Goal: Transaction & Acquisition: Download file/media

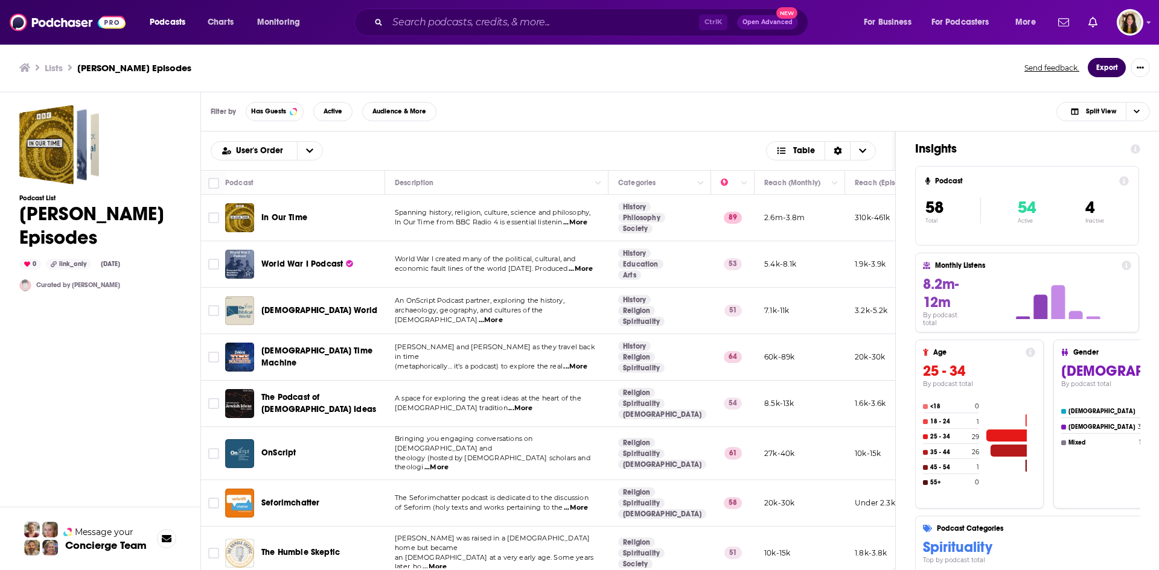
click at [1115, 65] on button "Export" at bounding box center [1106, 67] width 38 height 19
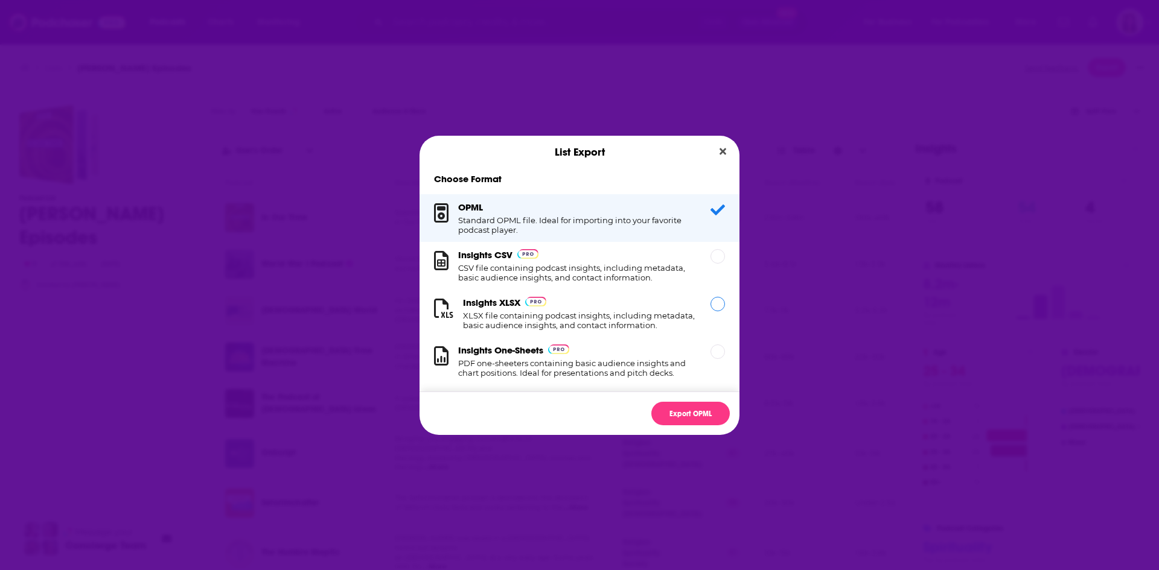
click at [710, 306] on div "Dialog" at bounding box center [717, 304] width 14 height 14
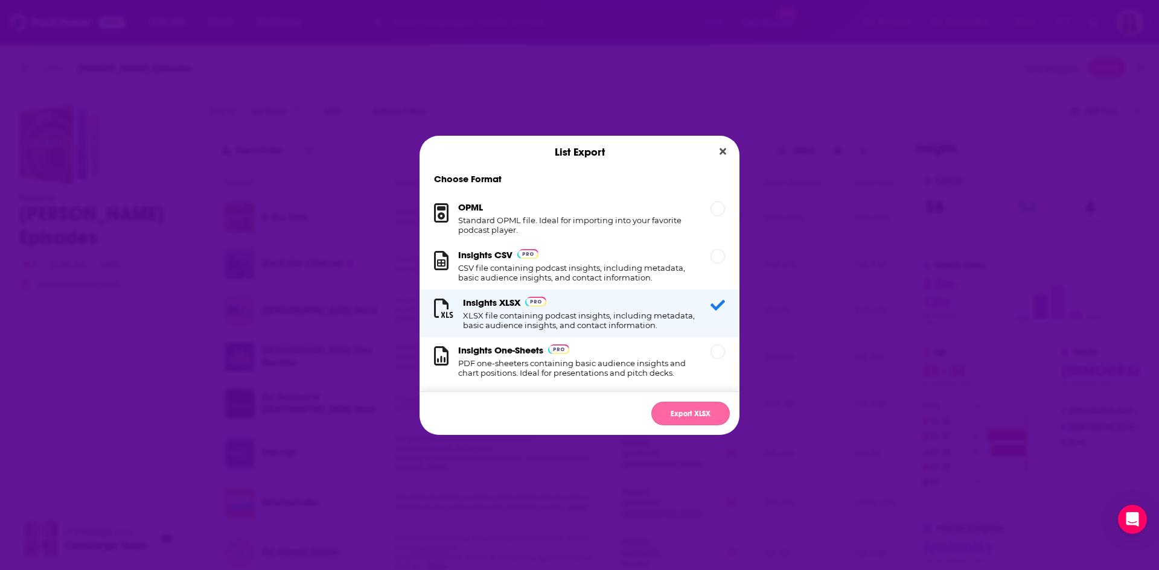
click at [692, 419] on button "Export XLSX" at bounding box center [690, 414] width 78 height 24
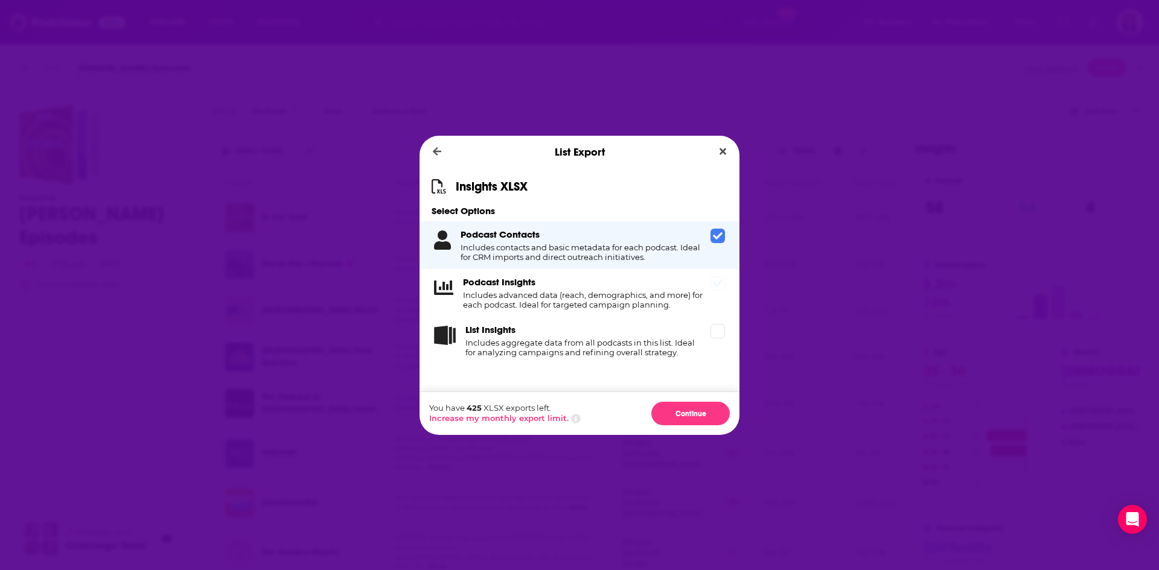
click at [717, 288] on span "Dialog" at bounding box center [717, 283] width 14 height 14
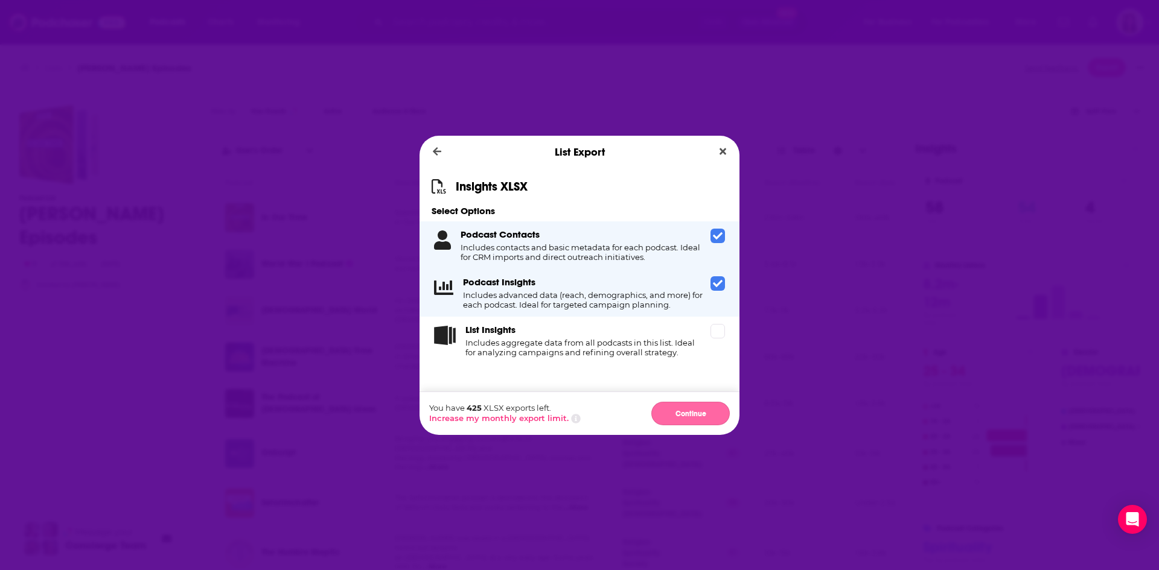
click at [691, 412] on button "Continue" at bounding box center [690, 414] width 78 height 24
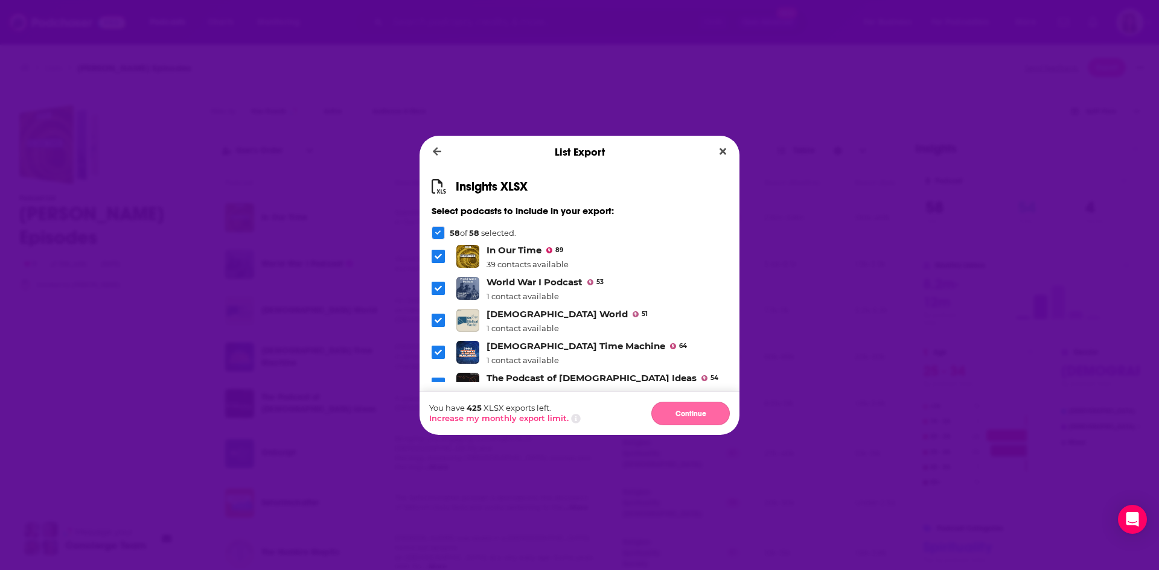
click at [700, 418] on button "Continue" at bounding box center [690, 414] width 78 height 24
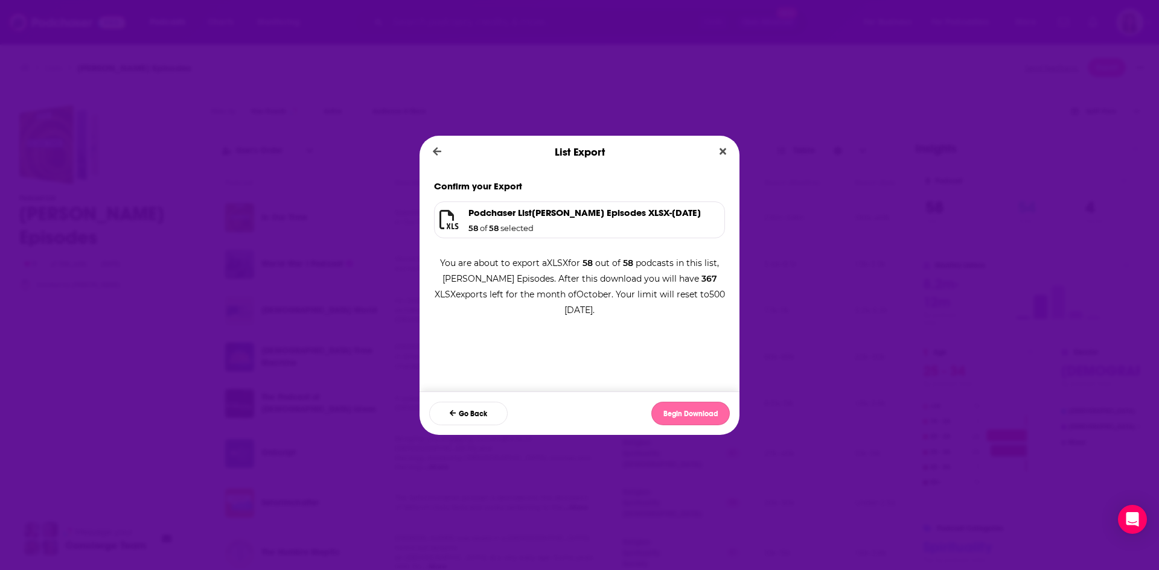
click at [693, 421] on button "Begin Download" at bounding box center [690, 414] width 78 height 24
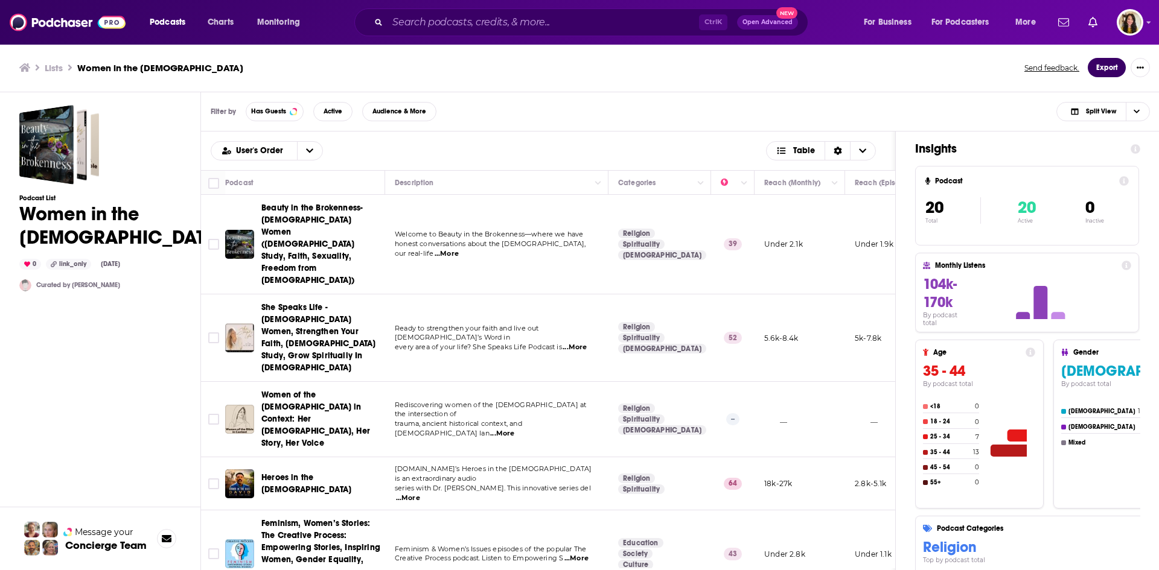
click at [1111, 66] on button "Export" at bounding box center [1106, 67] width 38 height 19
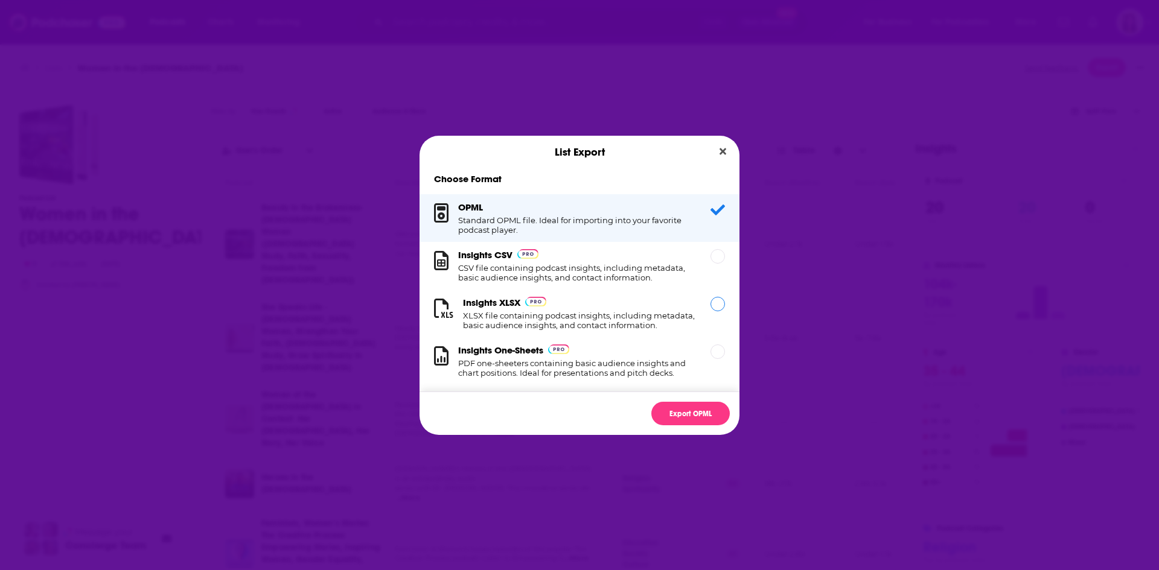
click at [488, 305] on h3 "Insights XLSX" at bounding box center [491, 302] width 57 height 11
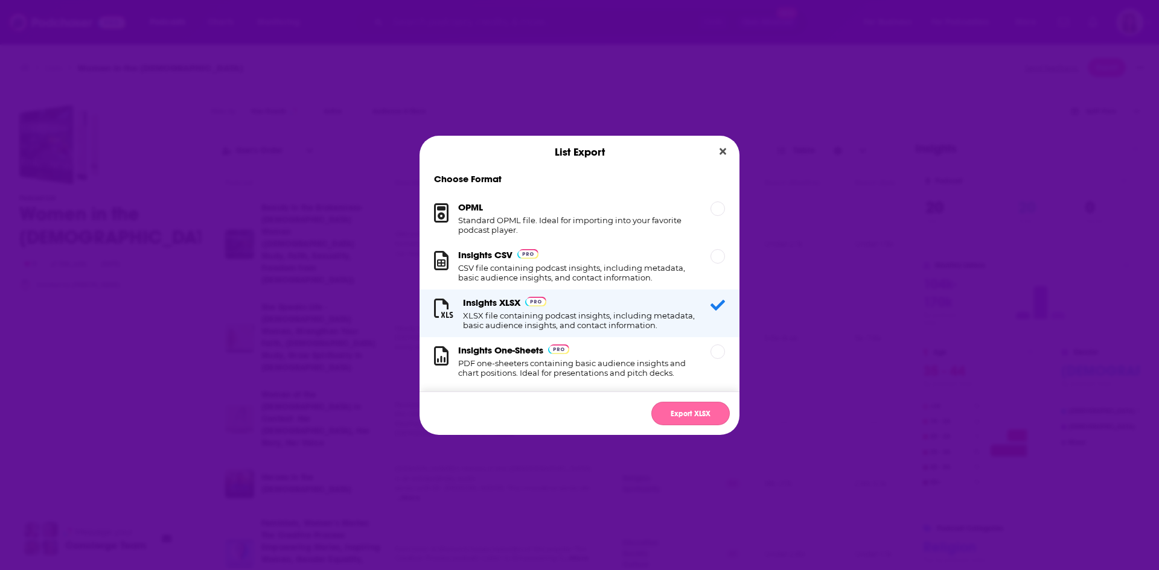
click at [687, 409] on button "Export XLSX" at bounding box center [690, 414] width 78 height 24
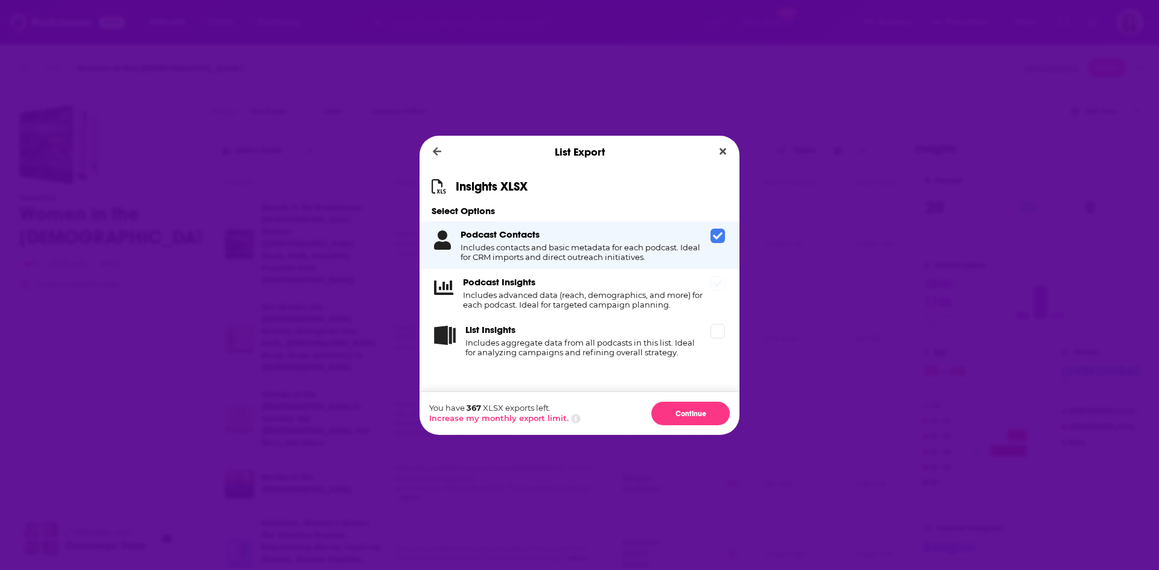
click at [717, 290] on span "Dialog" at bounding box center [717, 283] width 14 height 14
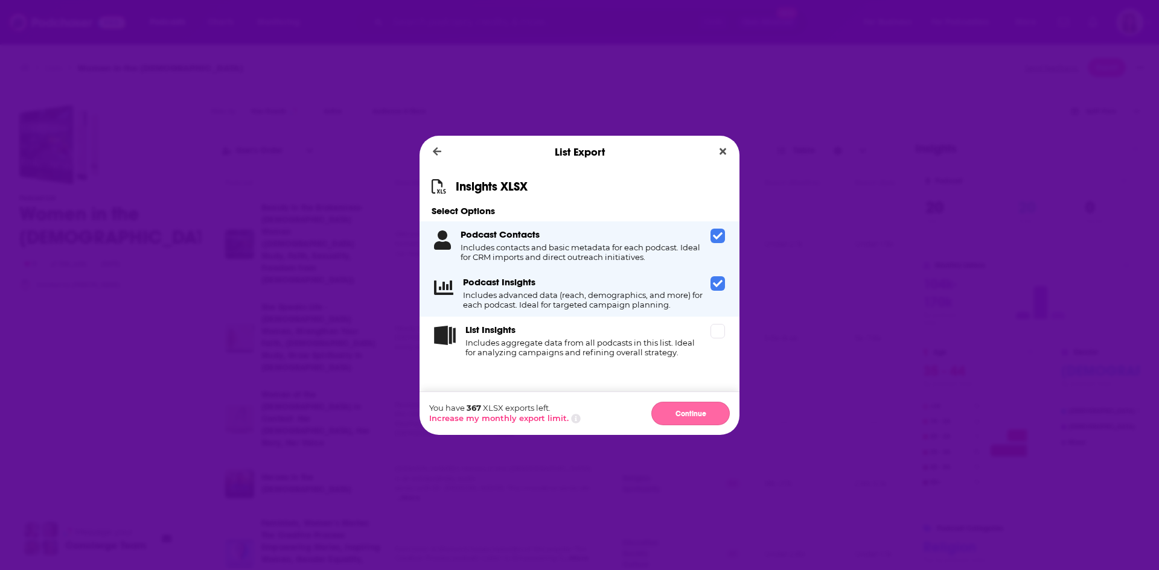
click at [686, 410] on button "Continue" at bounding box center [690, 414] width 78 height 24
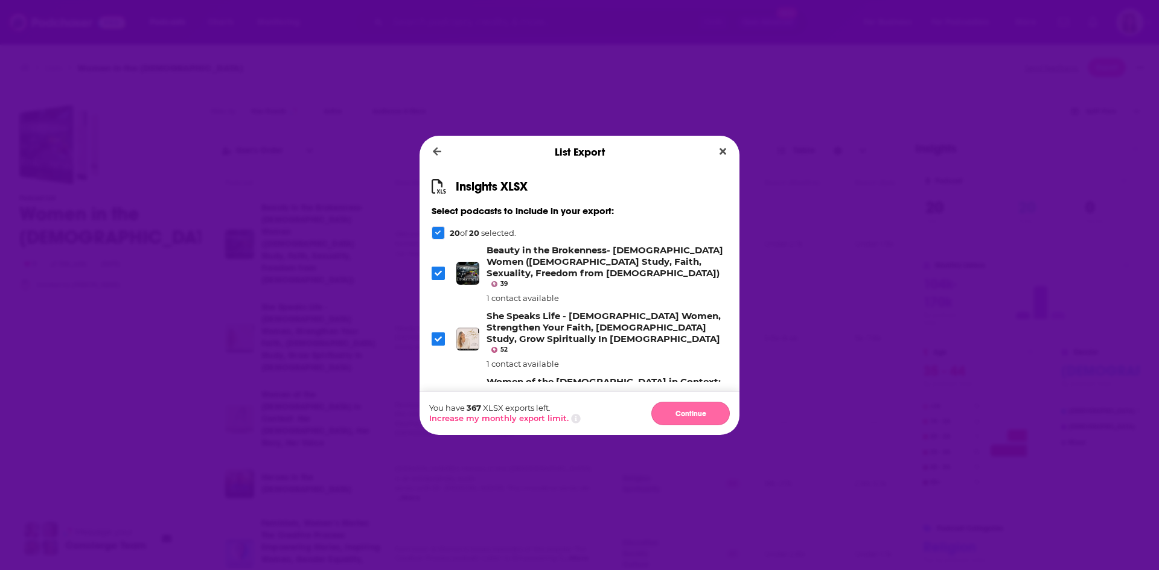
click at [699, 412] on button "Continue" at bounding box center [690, 414] width 78 height 24
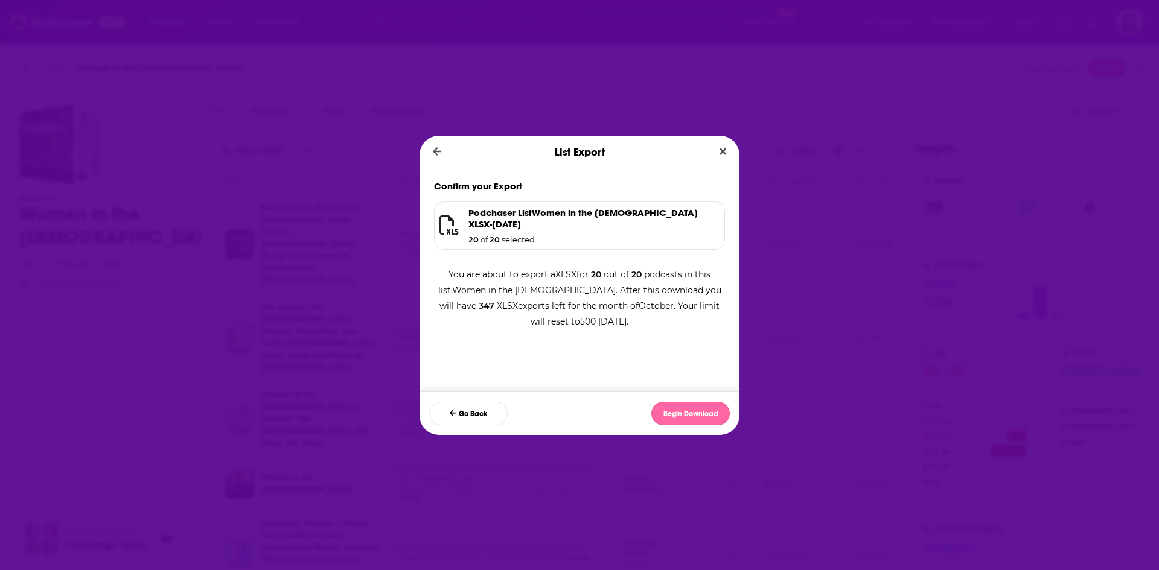
click at [697, 416] on button "Begin Download" at bounding box center [690, 414] width 78 height 24
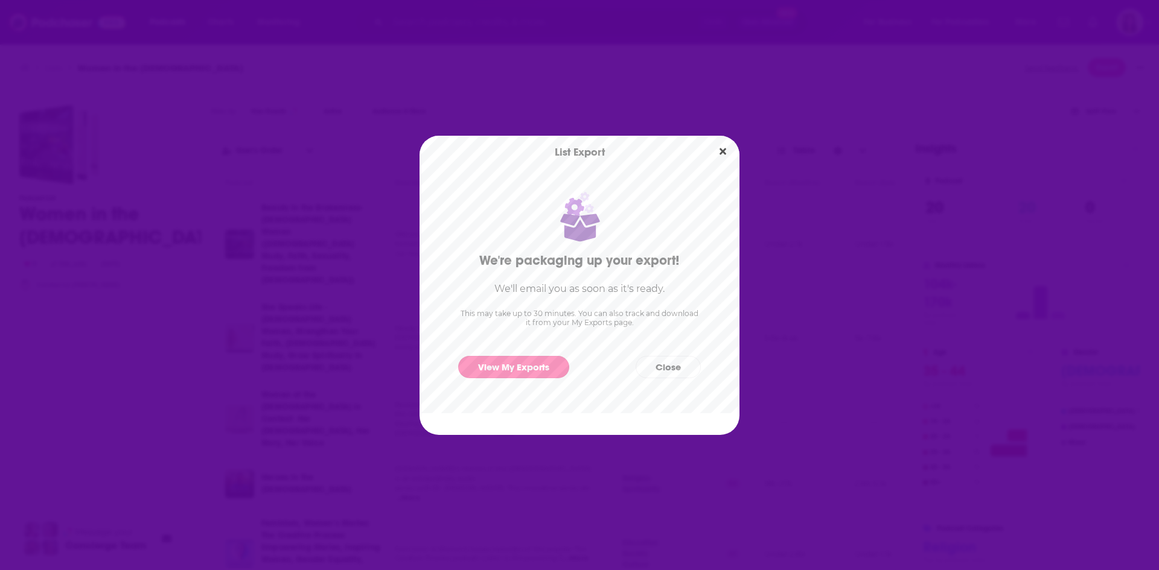
drag, startPoint x: 518, startPoint y: 368, endPoint x: 529, endPoint y: 371, distance: 10.7
click at [518, 368] on link "View My Exports" at bounding box center [513, 367] width 111 height 22
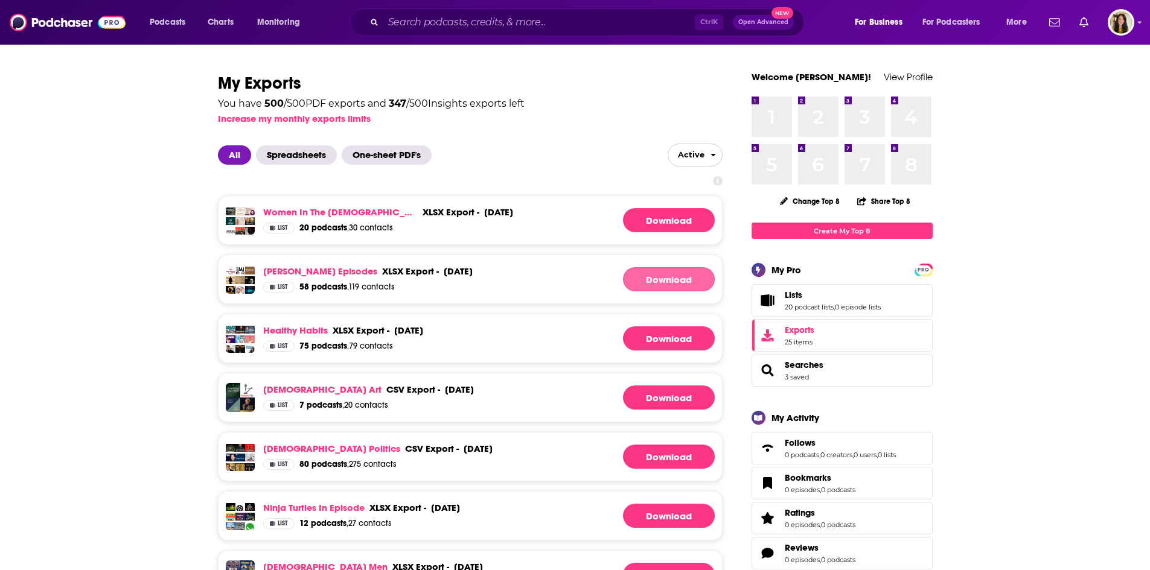
click at [661, 276] on link "Download" at bounding box center [669, 279] width 92 height 24
click at [660, 217] on link "Download" at bounding box center [669, 220] width 92 height 24
